Goal: Find specific page/section: Find specific page/section

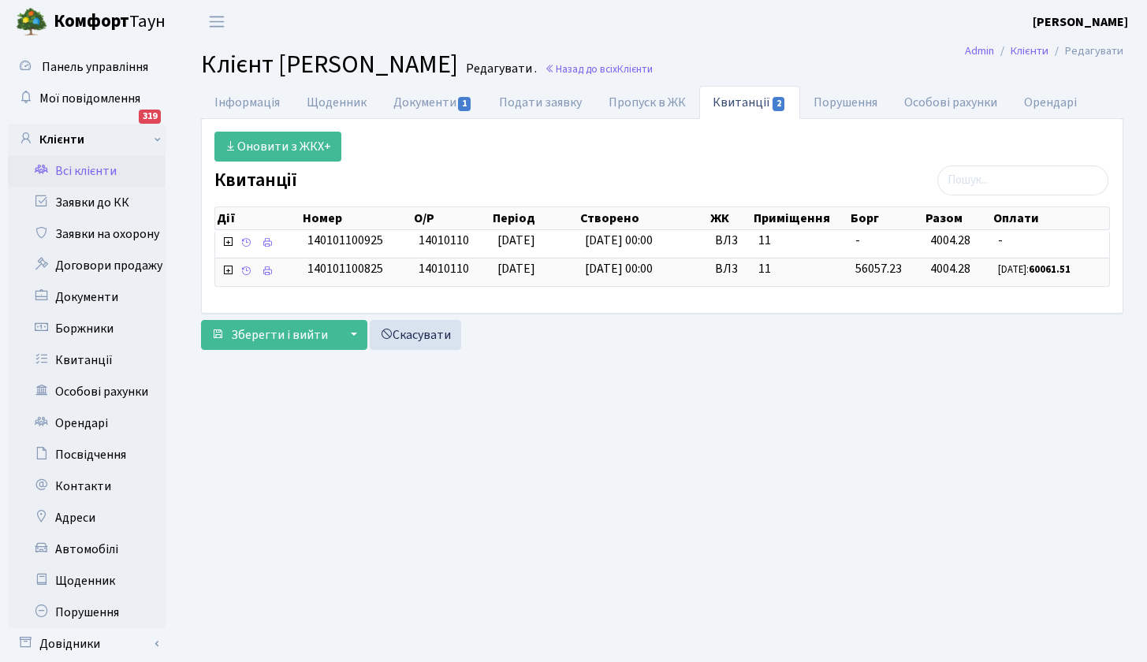
click at [88, 171] on link "Всі клієнти" at bounding box center [87, 171] width 158 height 32
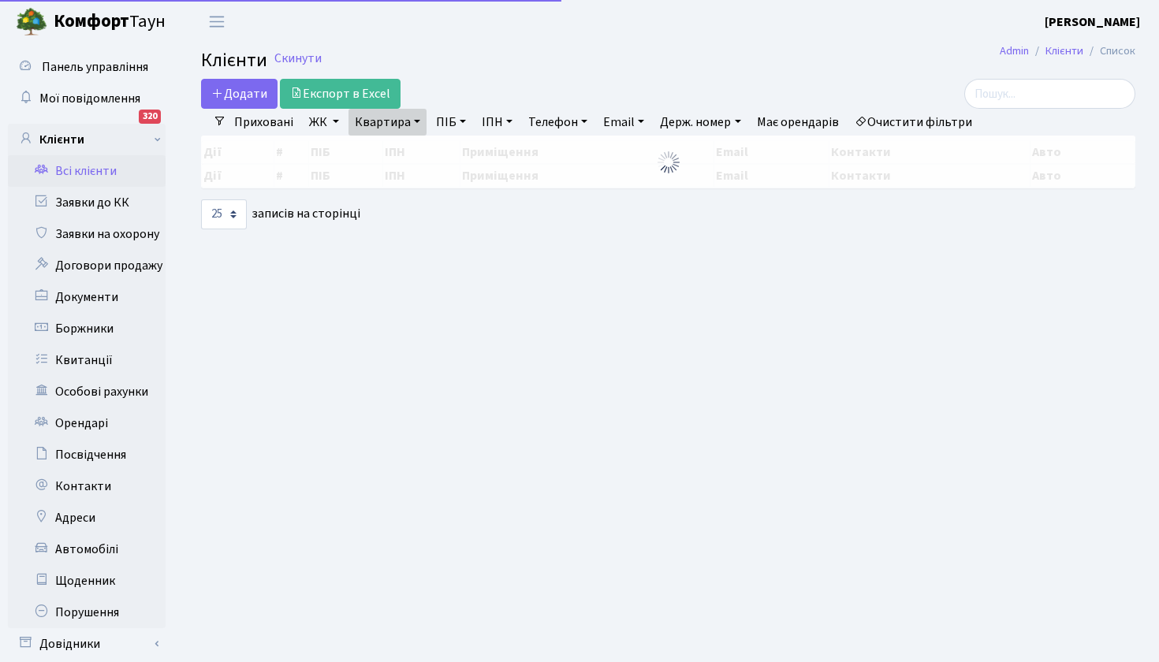
select select "25"
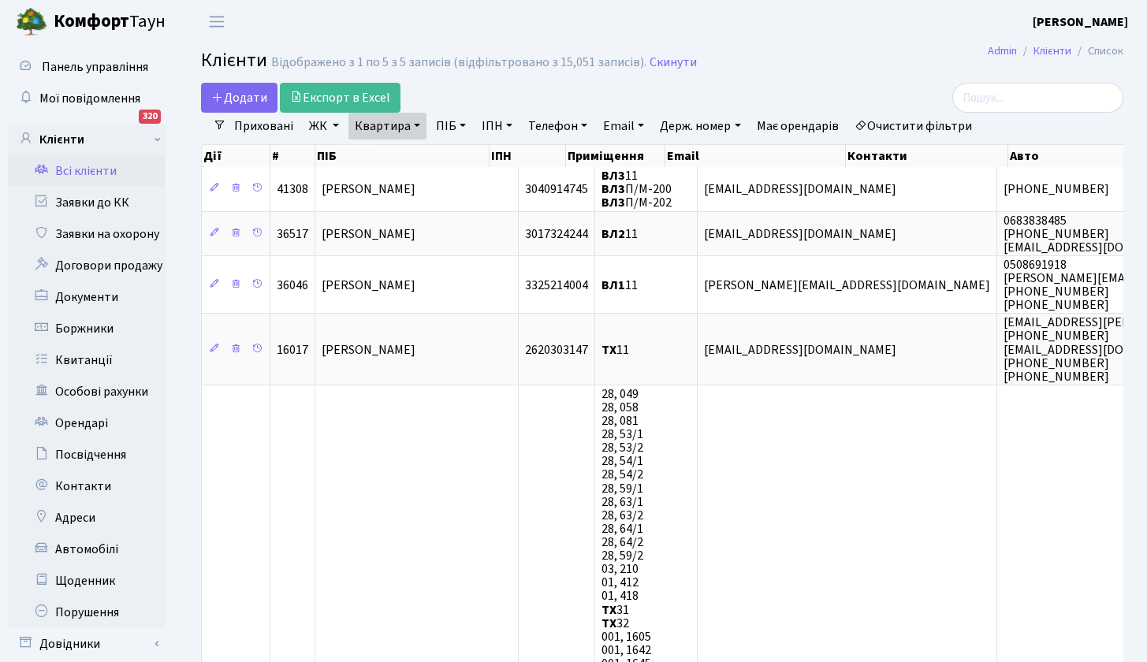
click at [415, 130] on link "Квартира" at bounding box center [388, 126] width 78 height 27
type input "82"
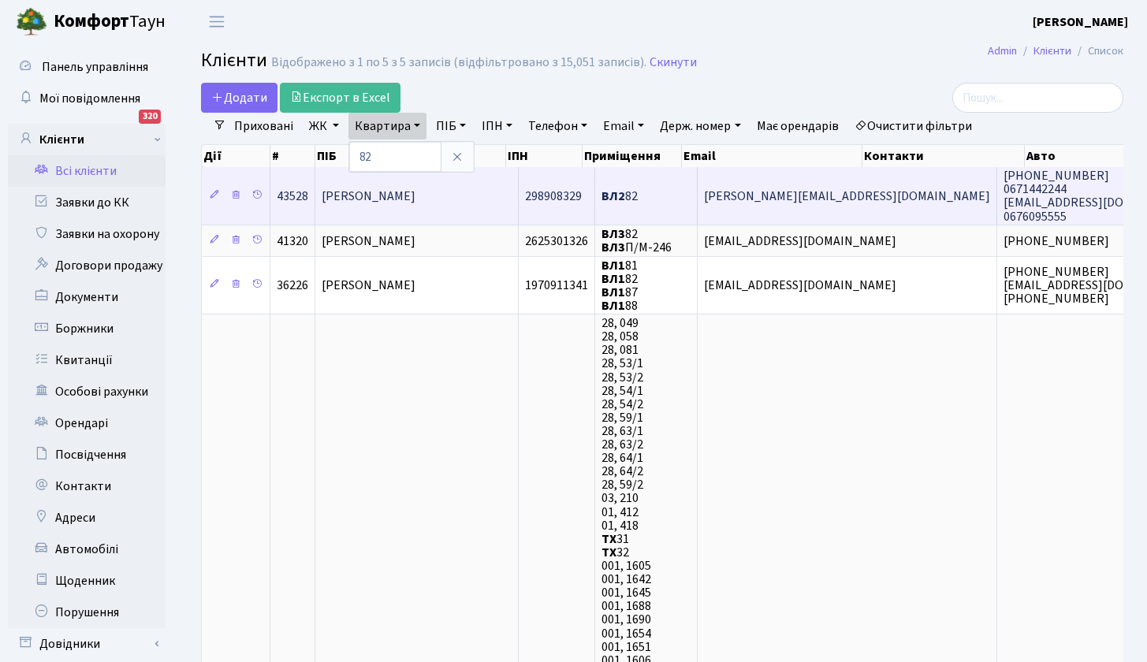
click at [387, 194] on span "Ялова [PERSON_NAME]" at bounding box center [369, 196] width 94 height 17
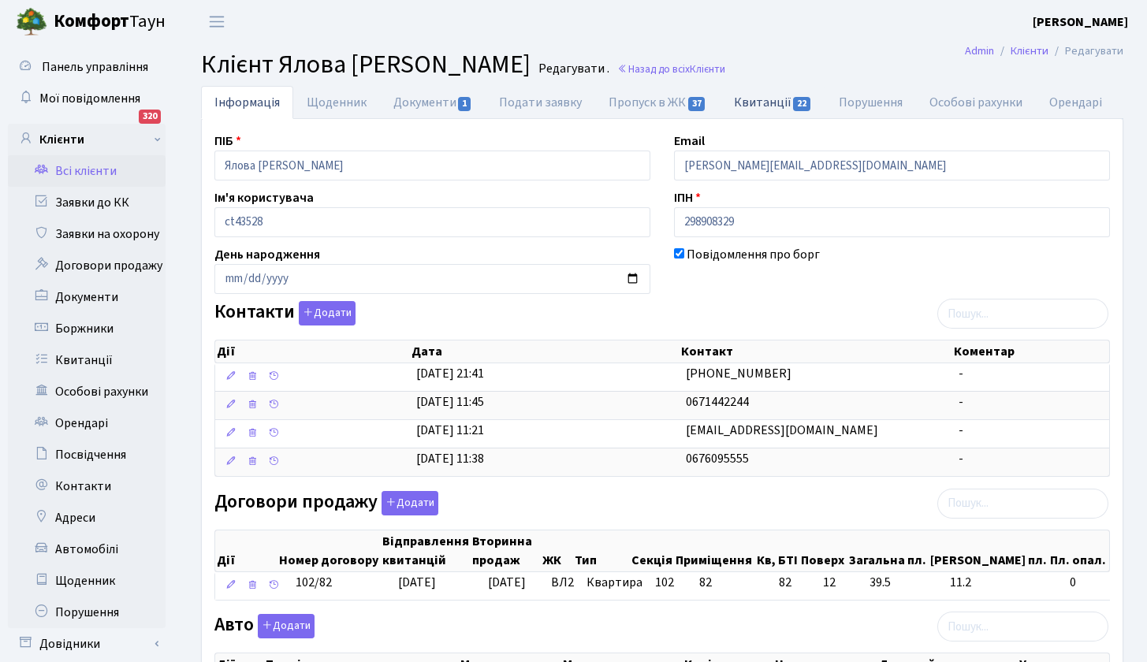
click at [763, 100] on link "Квитанції 22" at bounding box center [773, 102] width 105 height 32
select select "25"
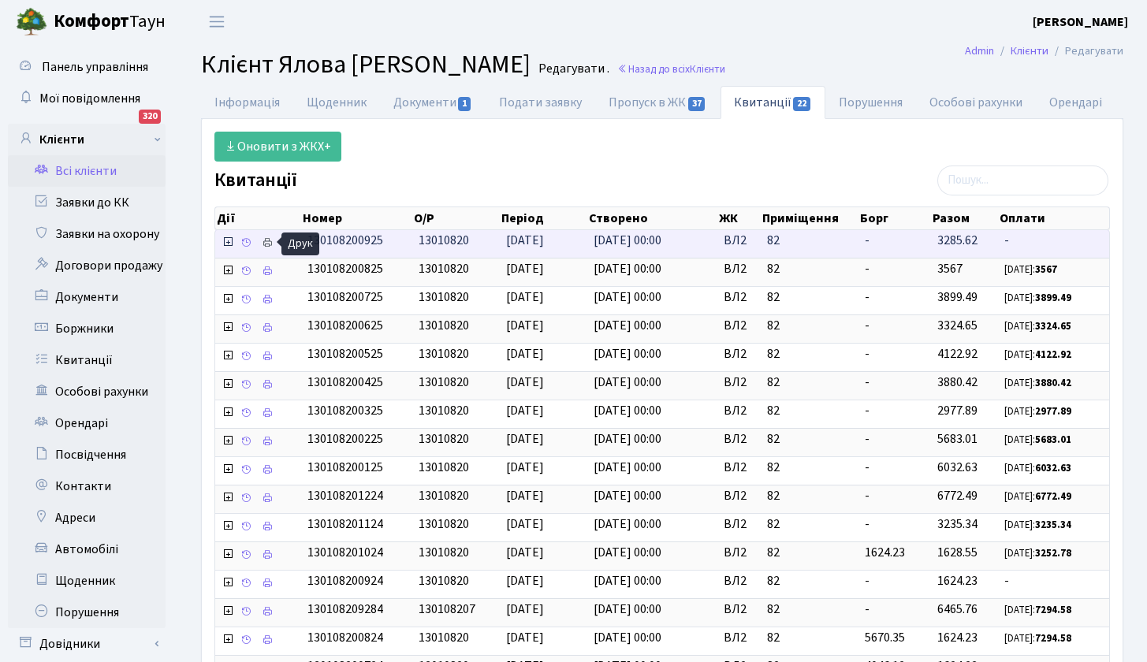
click at [270, 239] on icon at bounding box center [267, 242] width 11 height 11
